Goal: Task Accomplishment & Management: Use online tool/utility

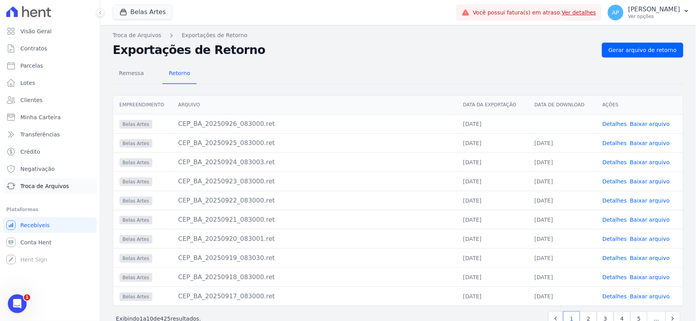
click at [33, 185] on span "Troca de Arquivos" at bounding box center [44, 186] width 49 height 8
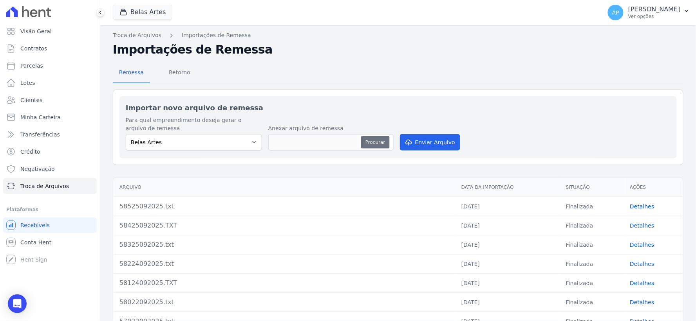
click at [381, 143] on button "Procurar" at bounding box center [375, 142] width 28 height 13
type input "58626092025.TXT"
click at [445, 141] on button "Enviar Arquivo" at bounding box center [430, 142] width 60 height 16
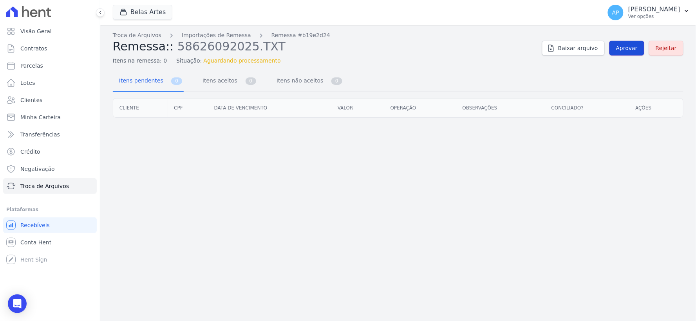
click at [626, 49] on span "Aprovar" at bounding box center [627, 48] width 22 height 8
click at [625, 49] on span "Aprovar" at bounding box center [627, 48] width 22 height 8
click at [629, 49] on span "Aprovar" at bounding box center [627, 48] width 22 height 8
click at [619, 51] on link "Aprovar" at bounding box center [626, 48] width 35 height 15
click at [630, 45] on span "Aprovar" at bounding box center [627, 48] width 22 height 8
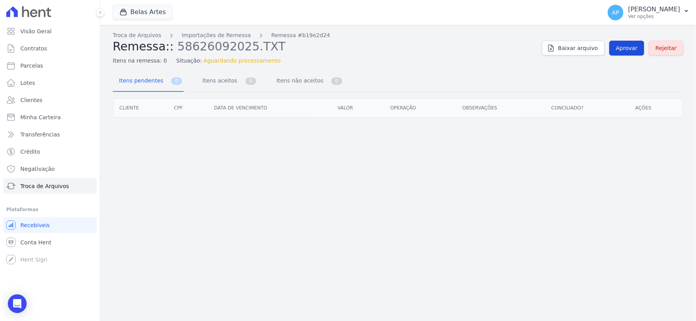
click at [627, 49] on span "Aprovar" at bounding box center [627, 48] width 22 height 8
click at [627, 52] on span "Aprovar" at bounding box center [627, 48] width 22 height 8
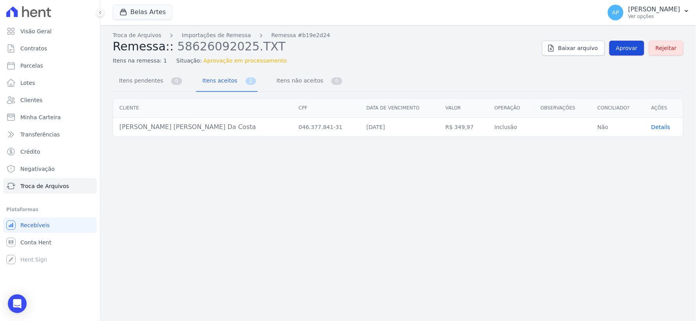
click at [628, 50] on span "Aprovar" at bounding box center [627, 48] width 22 height 8
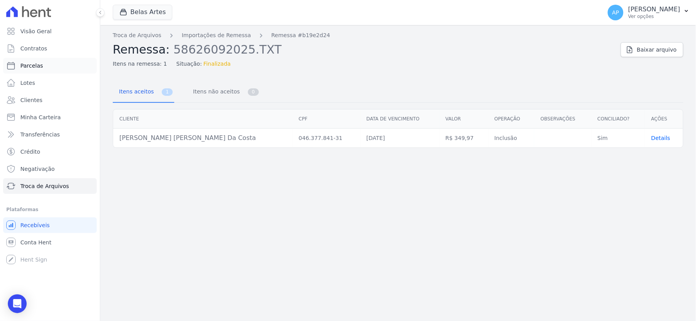
click at [34, 63] on span "Parcelas" at bounding box center [31, 66] width 23 height 8
select select
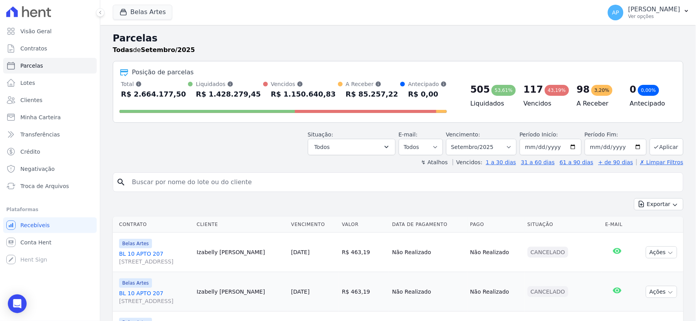
click at [264, 187] on input "search" at bounding box center [403, 183] width 552 height 16
type input "YAGO"
select select
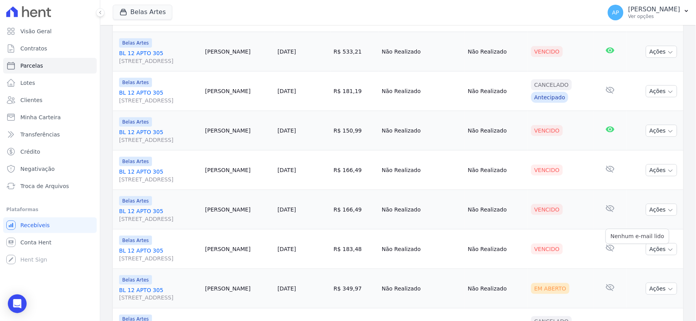
scroll to position [261, 0]
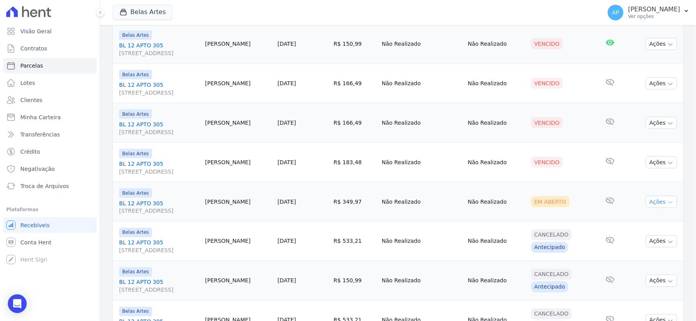
click at [667, 201] on icon "button" at bounding box center [670, 203] width 6 height 6
click at [647, 216] on link "Ver boleto" at bounding box center [658, 220] width 75 height 14
